Goal: Transaction & Acquisition: Purchase product/service

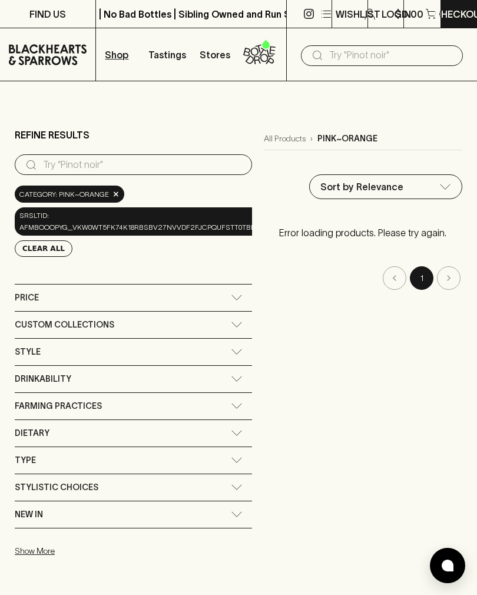
click at [393, 402] on div "All Products › pink~orange Sort by Relevance default ​ Error loading products. …" at bounding box center [363, 346] width 199 height 436
click at [350, 57] on input "text" at bounding box center [391, 55] width 124 height 19
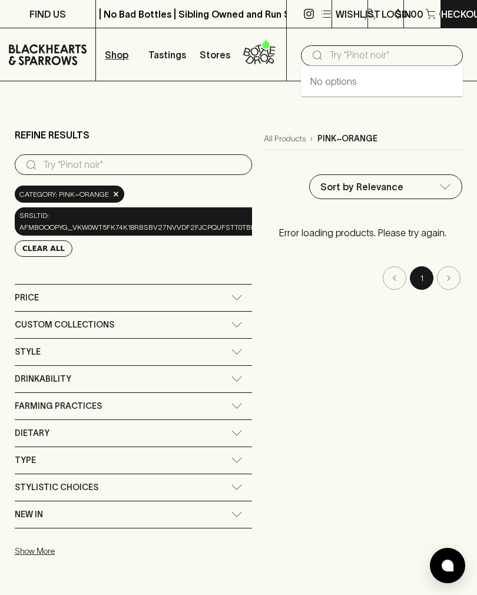
click at [72, 167] on input "search" at bounding box center [143, 165] width 200 height 19
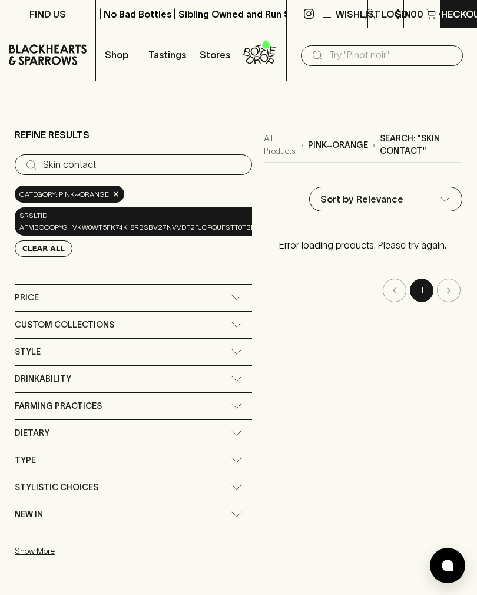
type input "Skin contact"
click at [209, 163] on input "Skin contact" at bounding box center [143, 165] width 200 height 19
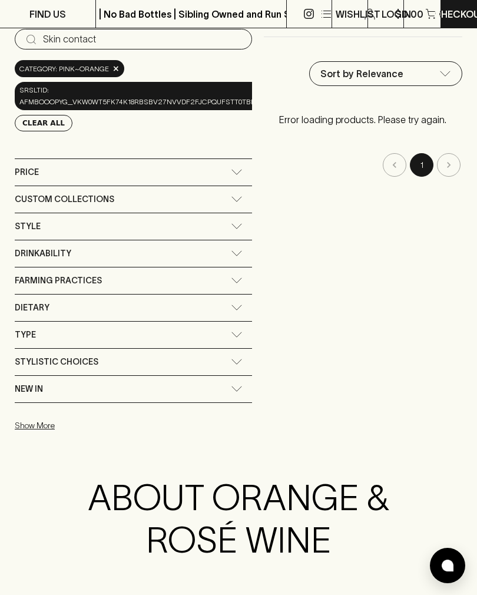
scroll to position [116, 0]
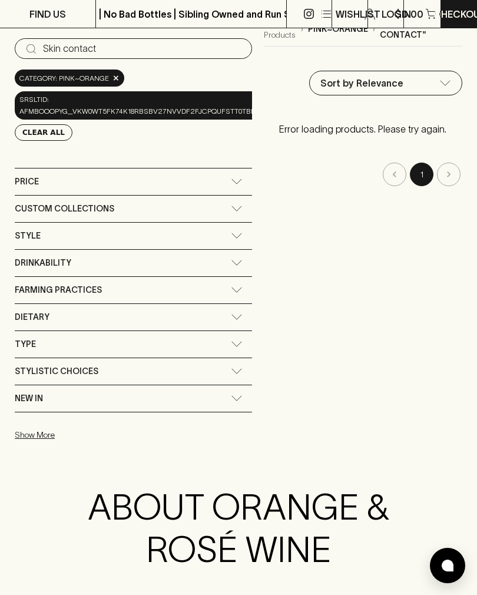
click at [236, 233] on icon at bounding box center [237, 236] width 12 height 6
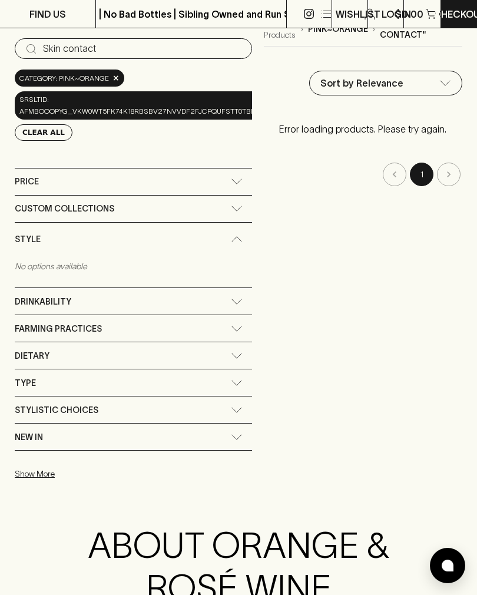
click at [290, 246] on div "All Products › pink~orange › Search: "Skin contact" Sort by Relevance default ​…" at bounding box center [363, 249] width 199 height 474
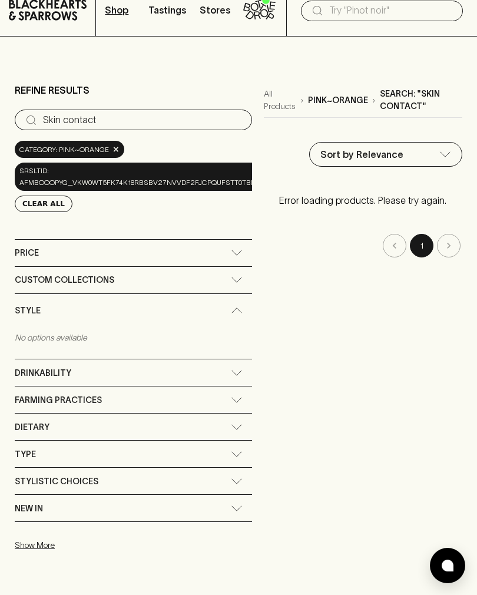
scroll to position [40, 0]
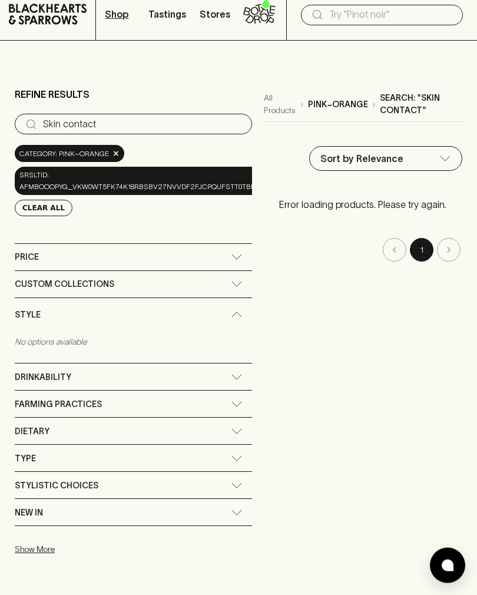
click at [404, 99] on p "Search: "Skin contact"" at bounding box center [421, 105] width 83 height 25
click at [333, 111] on div "All Products › pink~orange › Search: "Skin contact"" at bounding box center [363, 105] width 199 height 25
click at [345, 108] on p "pink~orange" at bounding box center [338, 105] width 60 height 12
click at [273, 107] on link "All Products" at bounding box center [280, 105] width 32 height 25
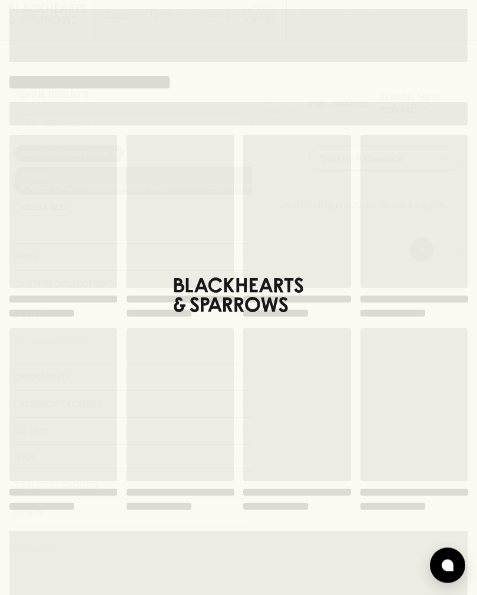
scroll to position [41, 0]
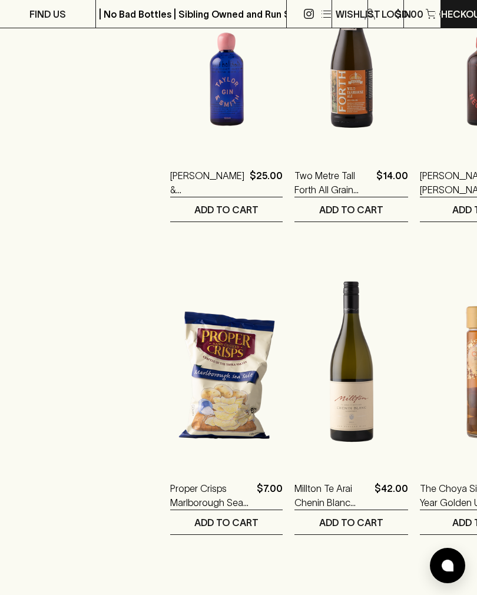
scroll to position [558, 0]
